Goal: Book appointment/travel/reservation

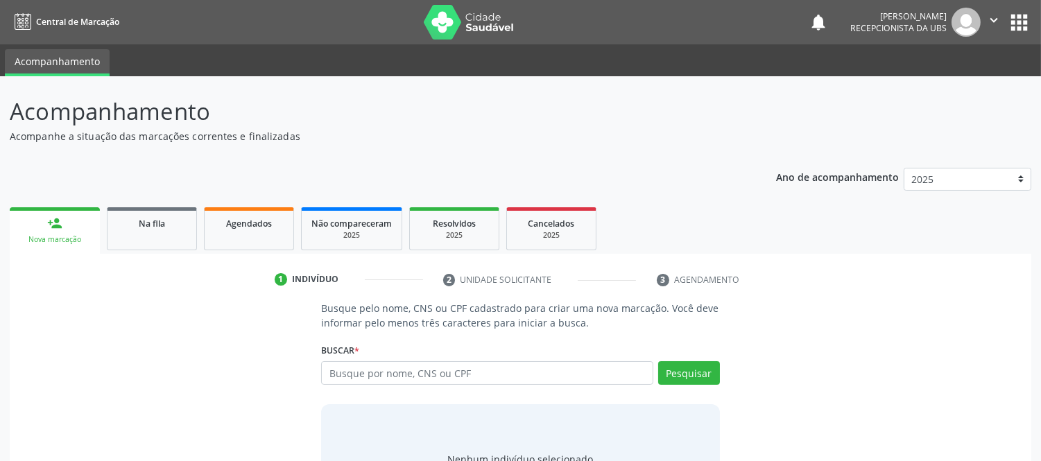
drag, startPoint x: 407, startPoint y: 364, endPoint x: 87, endPoint y: 457, distance: 333.1
click at [407, 364] on input "text" at bounding box center [487, 373] width 332 height 24
type input "708100539540934"
click at [698, 375] on button "Pesquisar" at bounding box center [689, 373] width 62 height 24
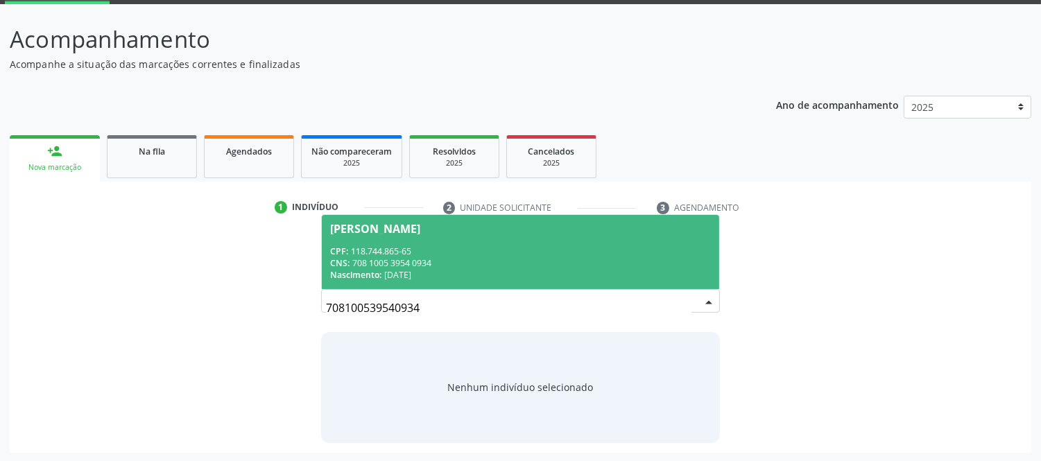
click at [407, 257] on div "CNS: 708 1005 3954 0934" at bounding box center [520, 263] width 380 height 12
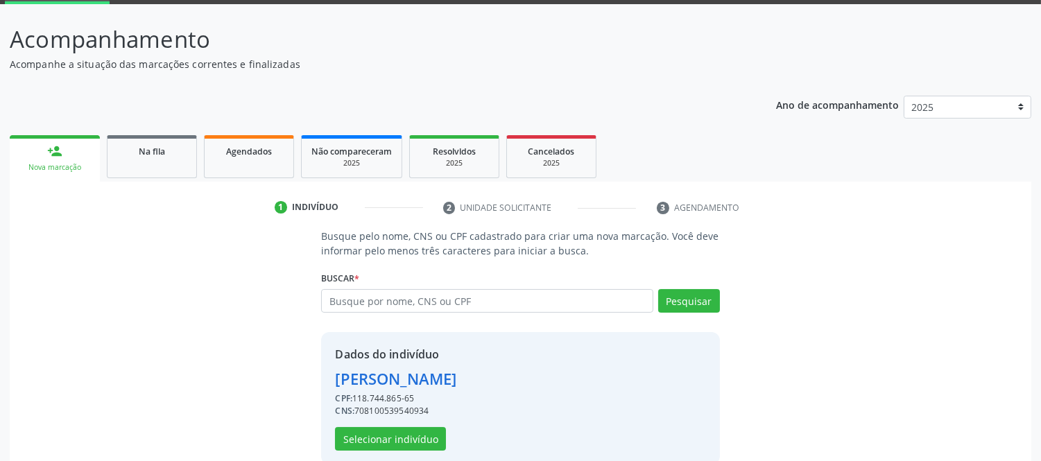
scroll to position [94, 0]
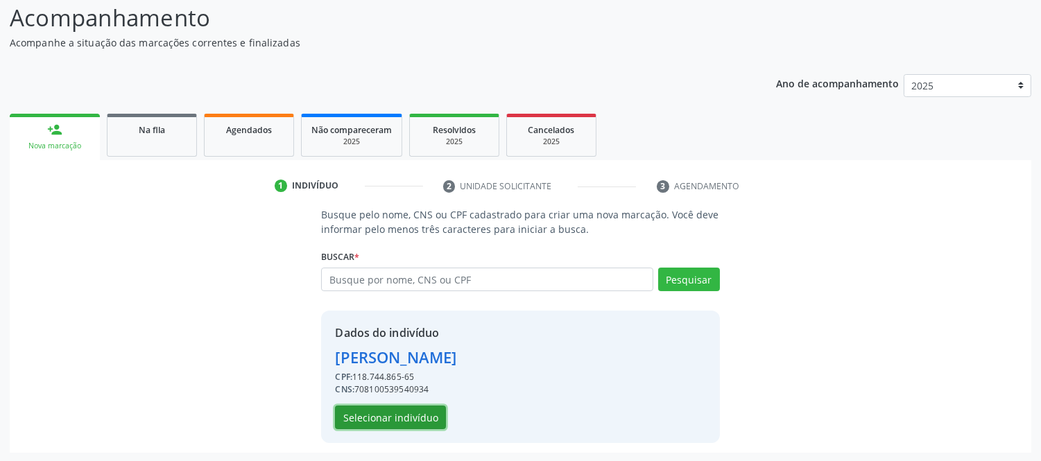
click at [405, 409] on button "Selecionar indivíduo" at bounding box center [390, 418] width 111 height 24
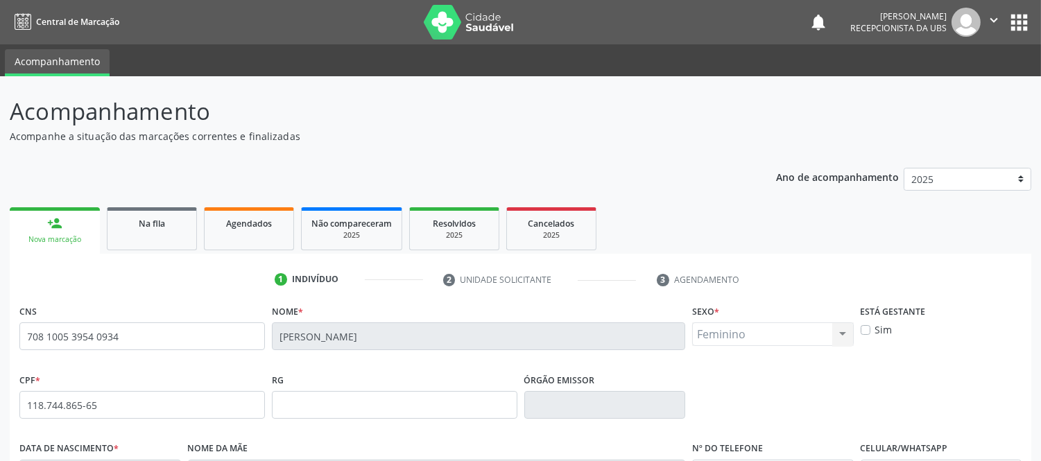
scroll to position [289, 0]
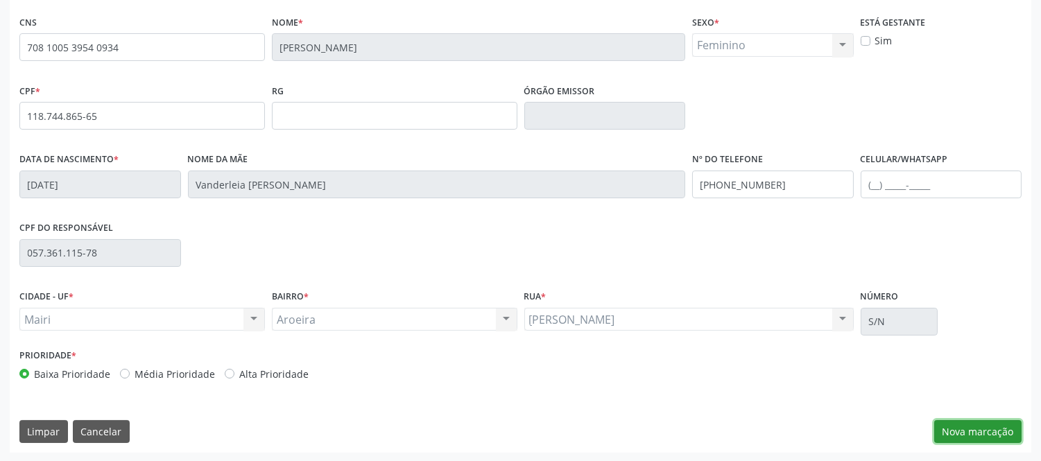
click at [996, 426] on button "Nova marcação" at bounding box center [978, 432] width 87 height 24
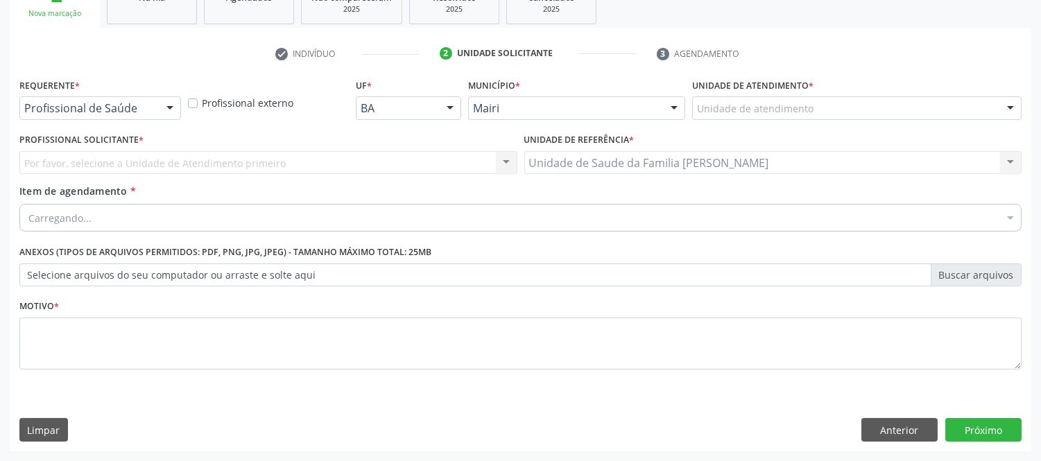
scroll to position [225, 0]
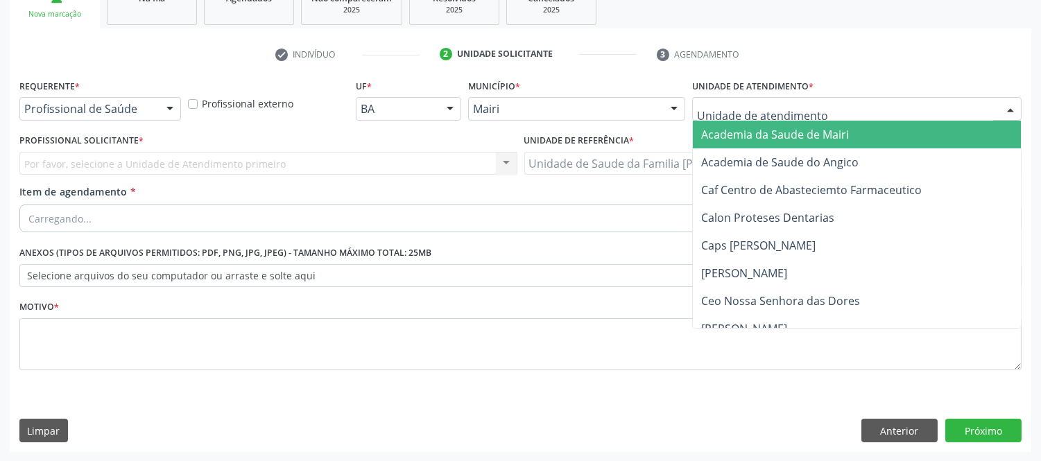
click at [1014, 104] on div at bounding box center [1011, 110] width 21 height 24
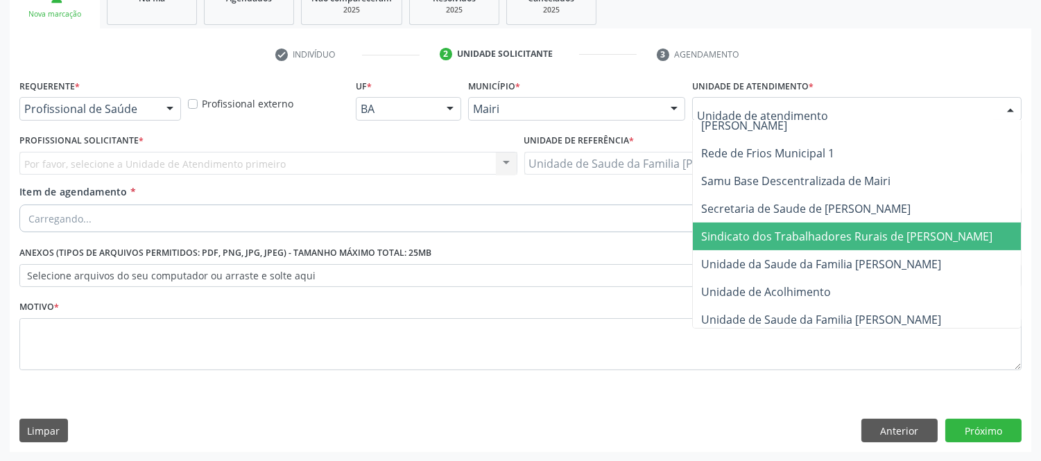
scroll to position [1053, 0]
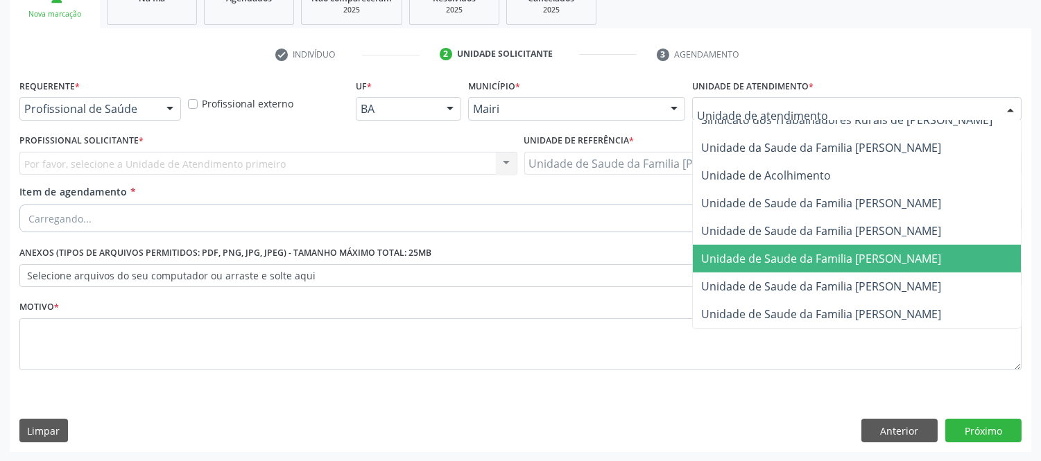
click at [847, 245] on span "Unidade de Saude da Familia [PERSON_NAME]" at bounding box center [872, 259] width 359 height 28
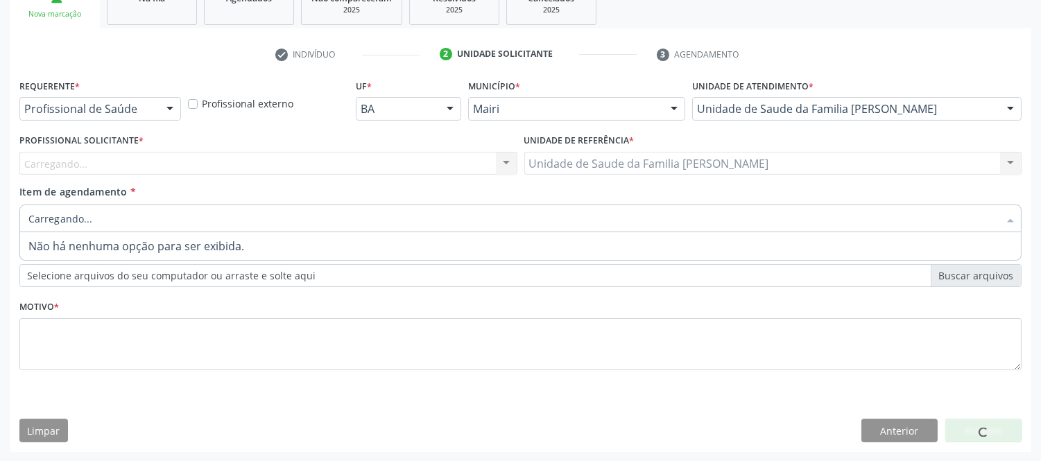
click at [140, 218] on div at bounding box center [520, 219] width 1003 height 28
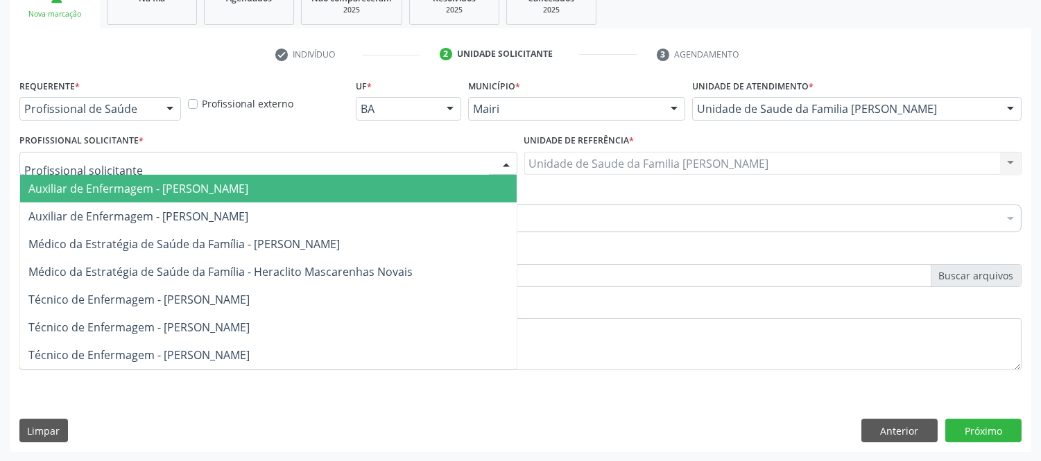
click at [255, 164] on div at bounding box center [268, 164] width 498 height 24
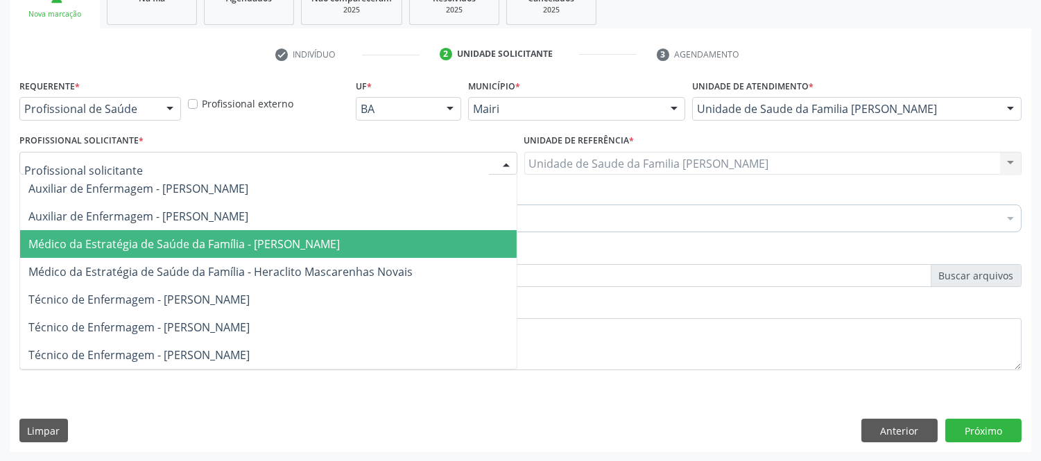
click at [295, 237] on span "Médico da Estratégia de Saúde da Família - [PERSON_NAME]" at bounding box center [184, 244] width 312 height 15
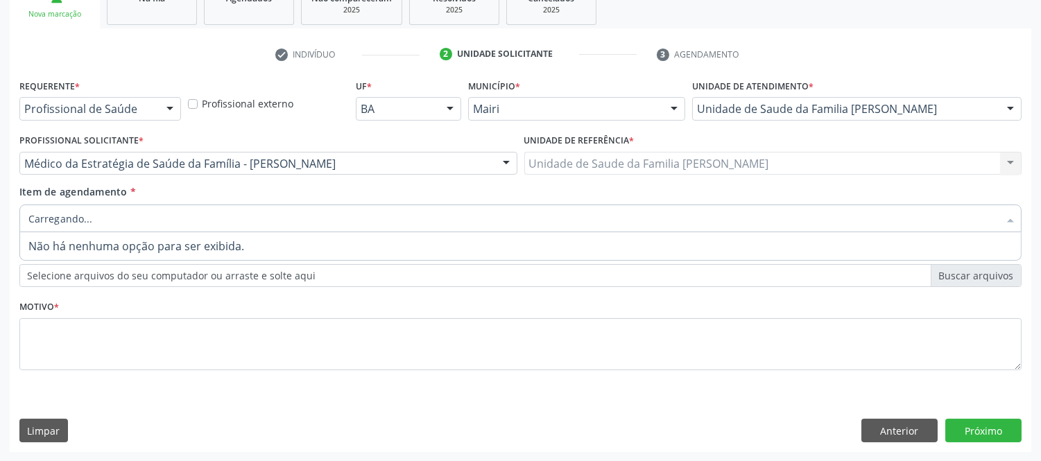
click at [108, 214] on div at bounding box center [520, 219] width 1003 height 28
click at [141, 219] on input "Item de agendamento *" at bounding box center [513, 219] width 971 height 28
type input "#"
click at [144, 220] on input "#" at bounding box center [513, 219] width 971 height 28
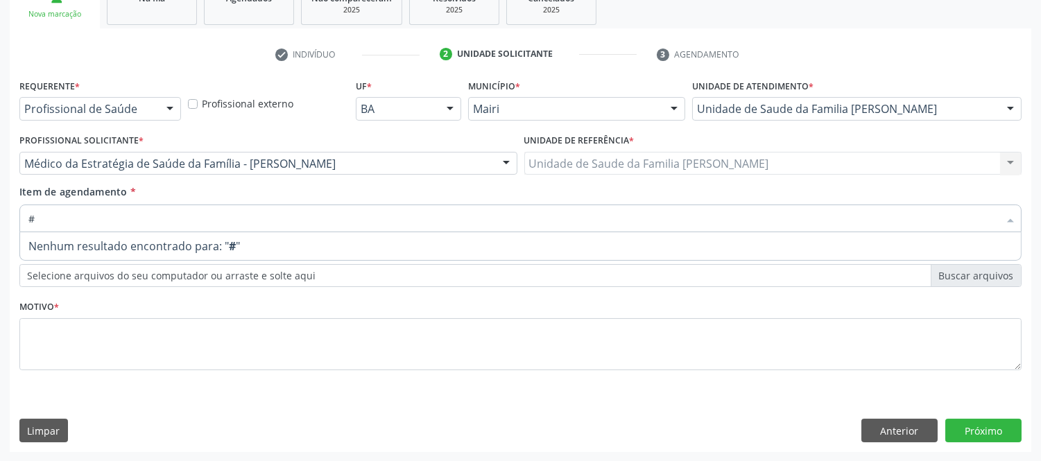
click at [144, 220] on input "#" at bounding box center [513, 219] width 971 height 28
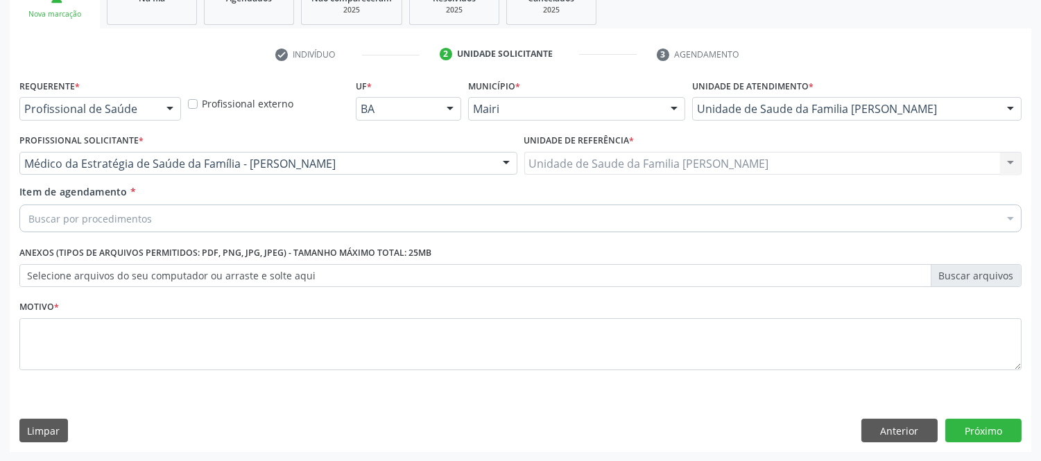
click at [178, 218] on div "Buscar por procedimentos" at bounding box center [520, 219] width 1003 height 28
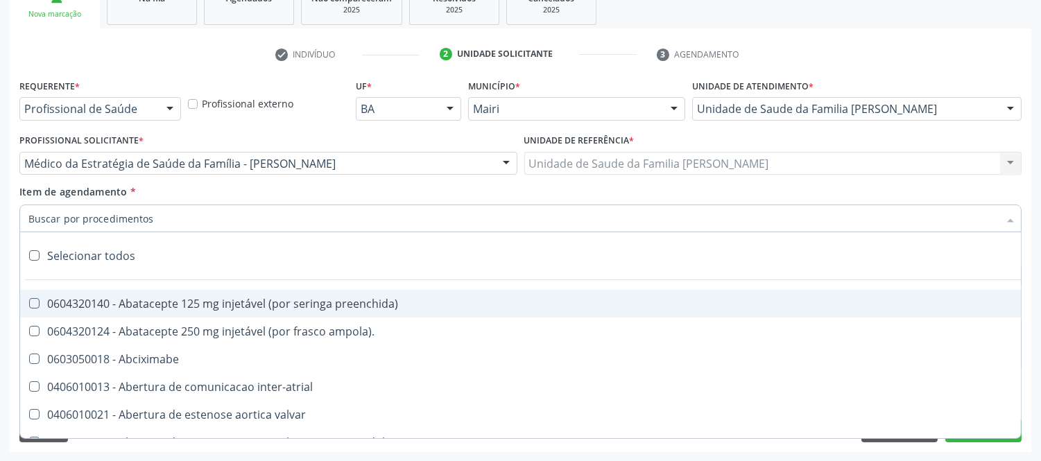
click at [143, 220] on input "Item de agendamento *" at bounding box center [513, 219] width 971 height 28
type input "#"
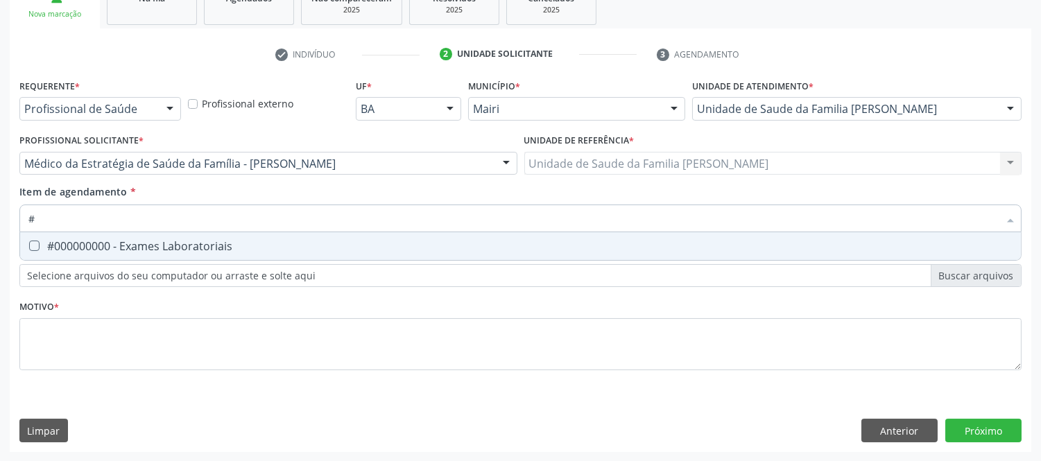
click at [164, 243] on div "#000000000 - Exames Laboratoriais" at bounding box center [520, 246] width 985 height 11
checkbox Laboratoriais "true"
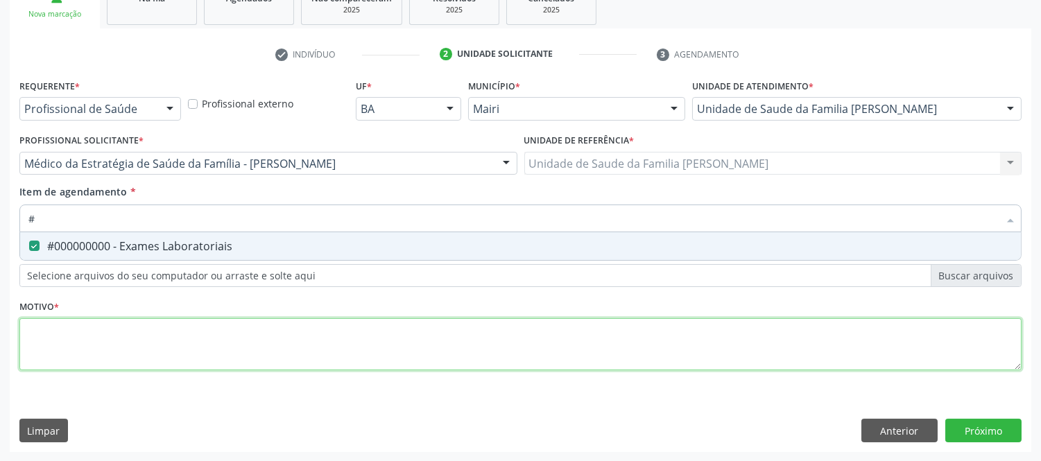
click at [155, 337] on div "Requerente * Profissional de Saúde Profissional de Saúde Paciente Nenhum result…" at bounding box center [520, 233] width 1003 height 314
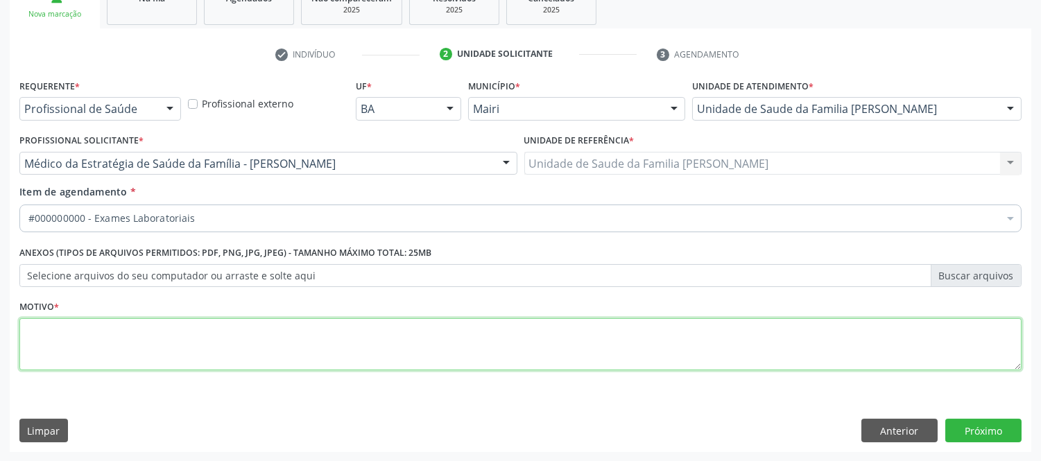
click at [153, 352] on li "Não selecionados" at bounding box center [562, 352] width 1084 height 37
click at [153, 352] on textarea at bounding box center [520, 344] width 1003 height 53
type textarea "a"
type textarea "avaliaçao"
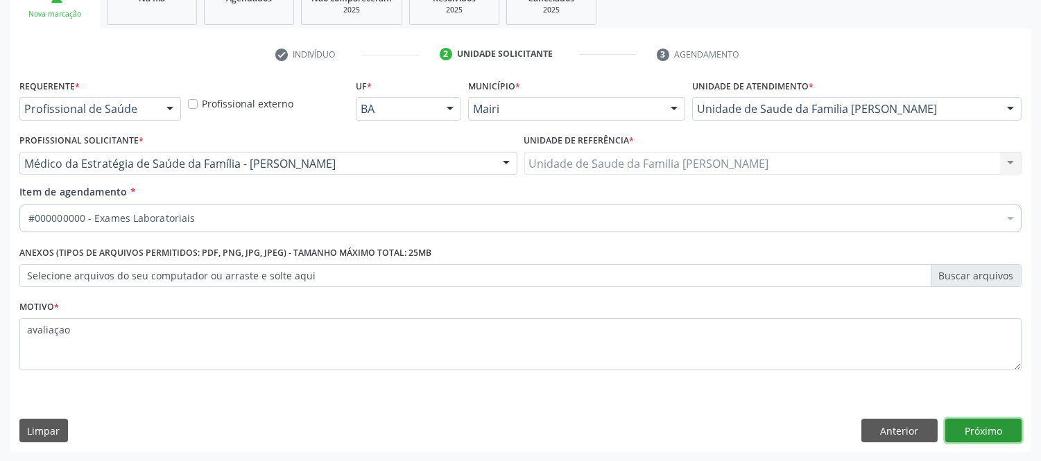
click at [969, 424] on button "Próximo" at bounding box center [984, 431] width 76 height 24
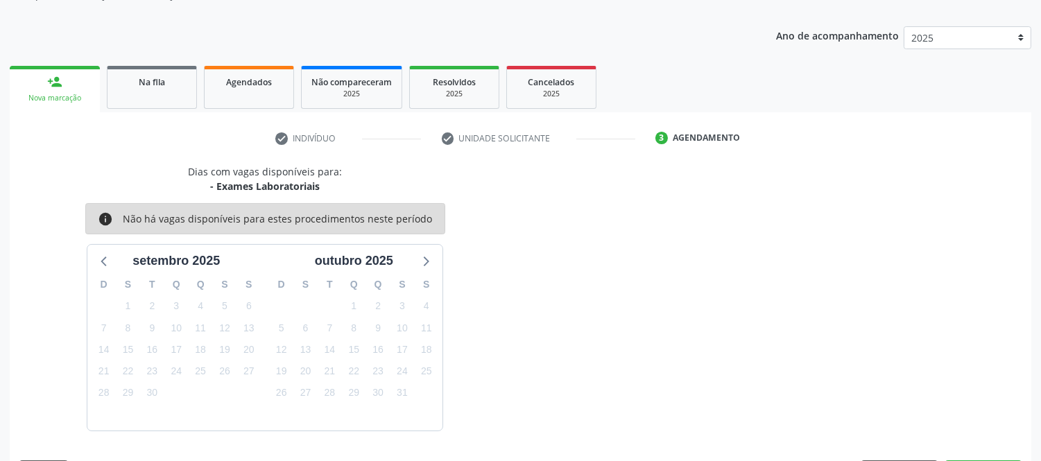
scroll to position [182, 0]
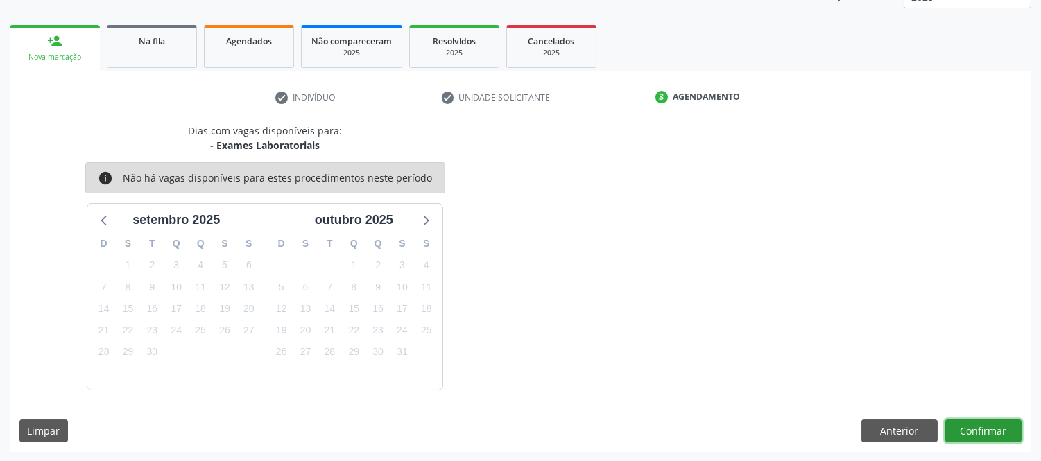
click at [979, 427] on button "Confirmar" at bounding box center [984, 432] width 76 height 24
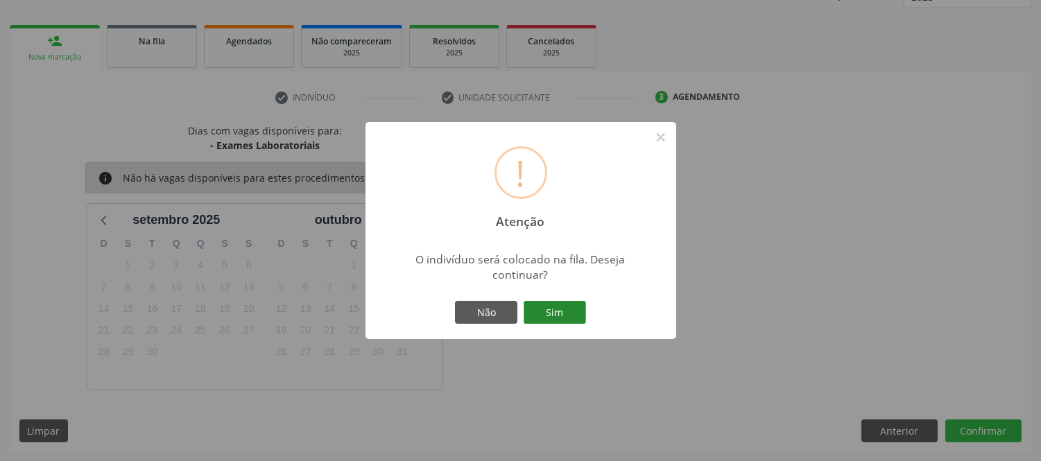
click at [558, 310] on button "Sim" at bounding box center [555, 313] width 62 height 24
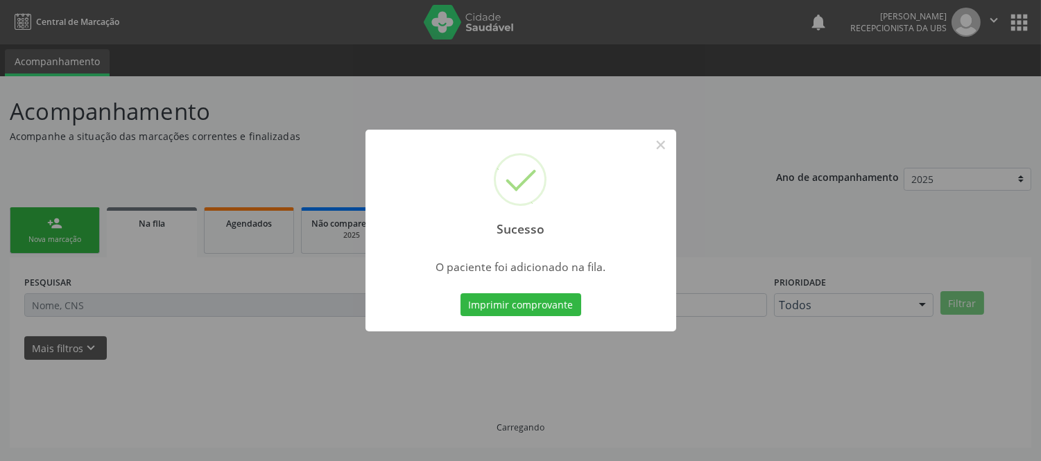
scroll to position [0, 0]
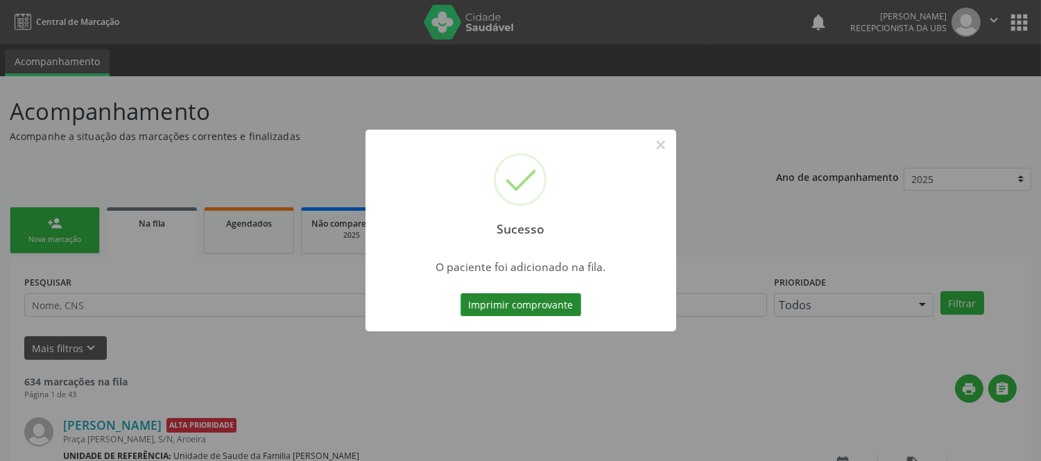
click at [534, 300] on button "Imprimir comprovante" at bounding box center [521, 305] width 121 height 24
